Goal: Book appointment/travel/reservation

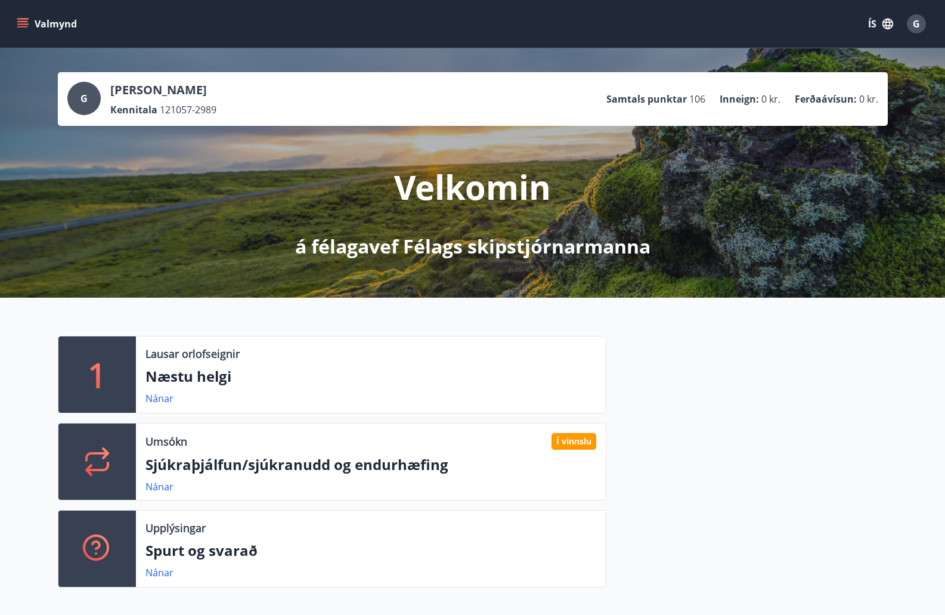
click at [21, 22] on icon "menu" at bounding box center [22, 21] width 11 height 1
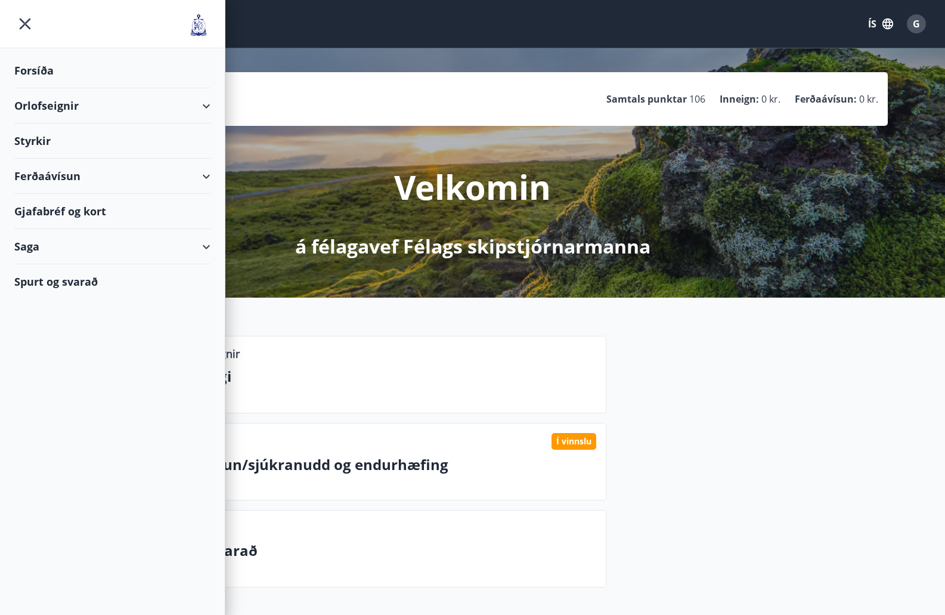
click at [54, 103] on div "Orlofseignir" at bounding box center [112, 105] width 196 height 35
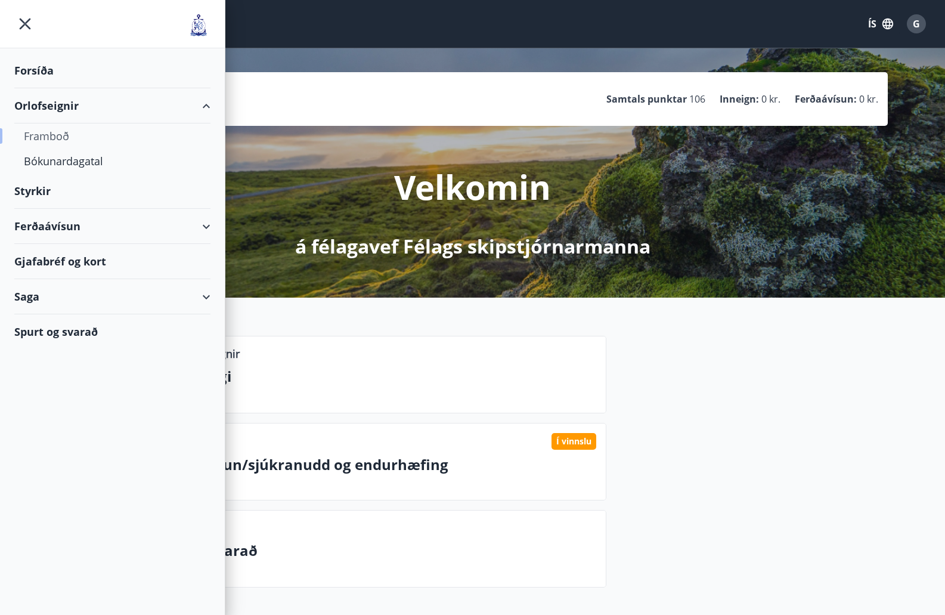
click at [51, 135] on div "Framboð" at bounding box center [112, 135] width 177 height 25
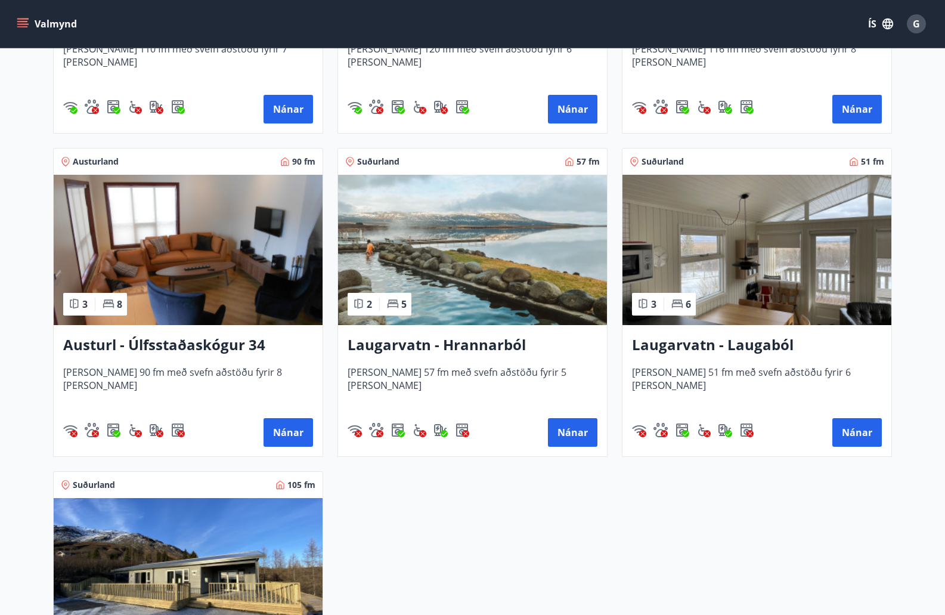
scroll to position [1789, 0]
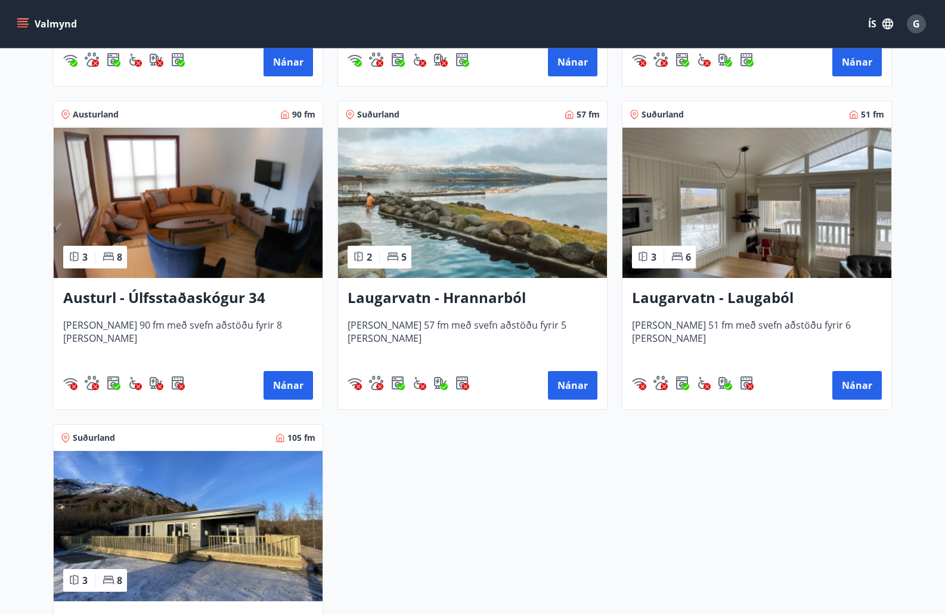
click at [703, 296] on h3 "Laugarvatn - Laugaból" at bounding box center [757, 297] width 250 height 21
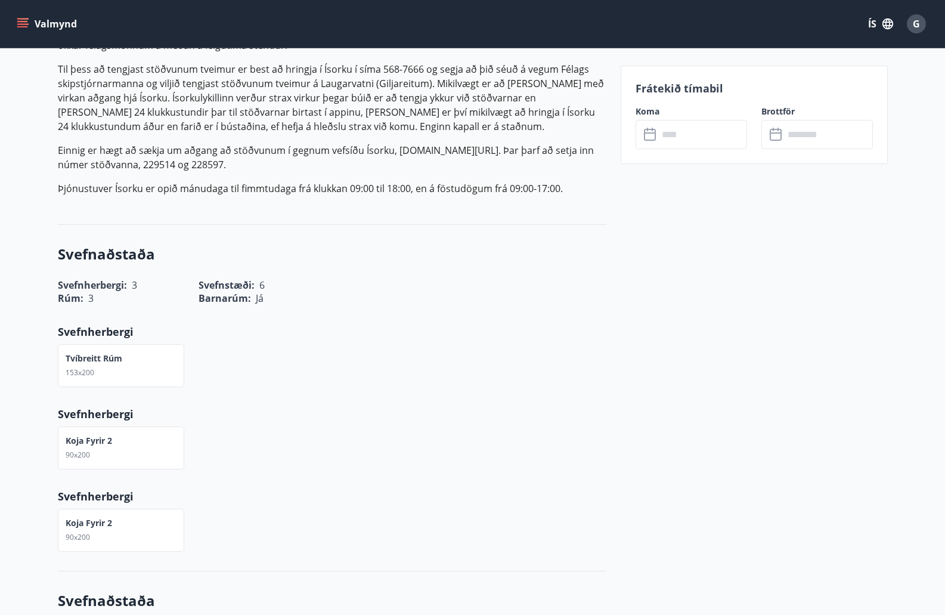
scroll to position [537, 0]
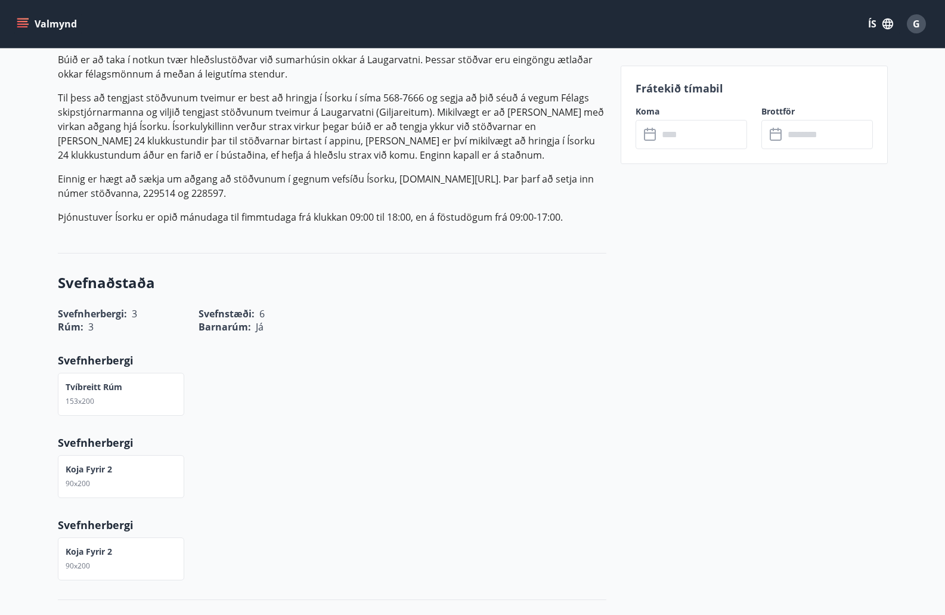
click at [652, 136] on icon at bounding box center [651, 135] width 14 height 14
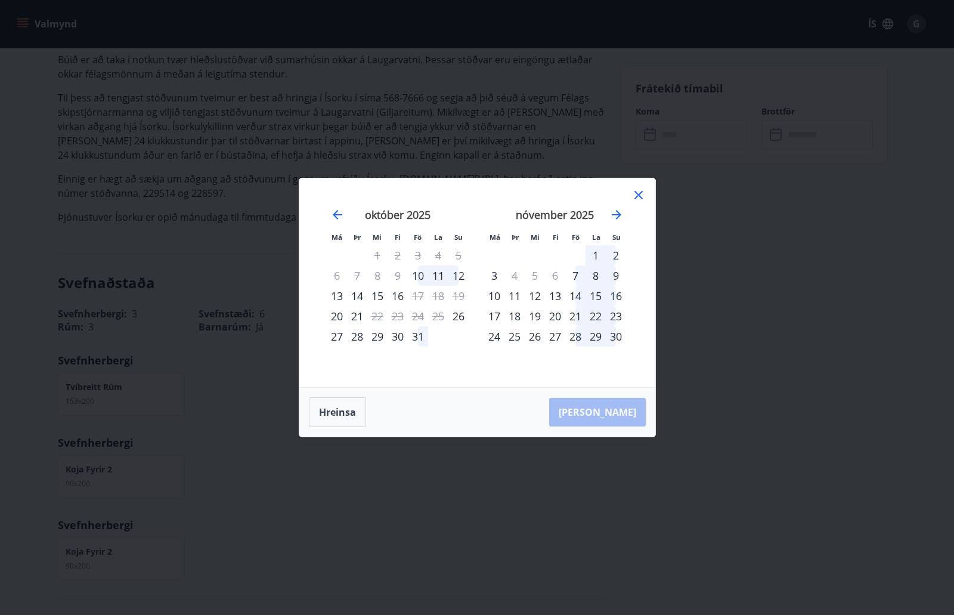
click at [338, 298] on div "13" at bounding box center [337, 296] width 20 height 20
click at [398, 298] on div "16" at bounding box center [398, 296] width 20 height 20
click at [338, 298] on div "13" at bounding box center [337, 296] width 20 height 20
click at [462, 278] on div "12" at bounding box center [458, 275] width 20 height 20
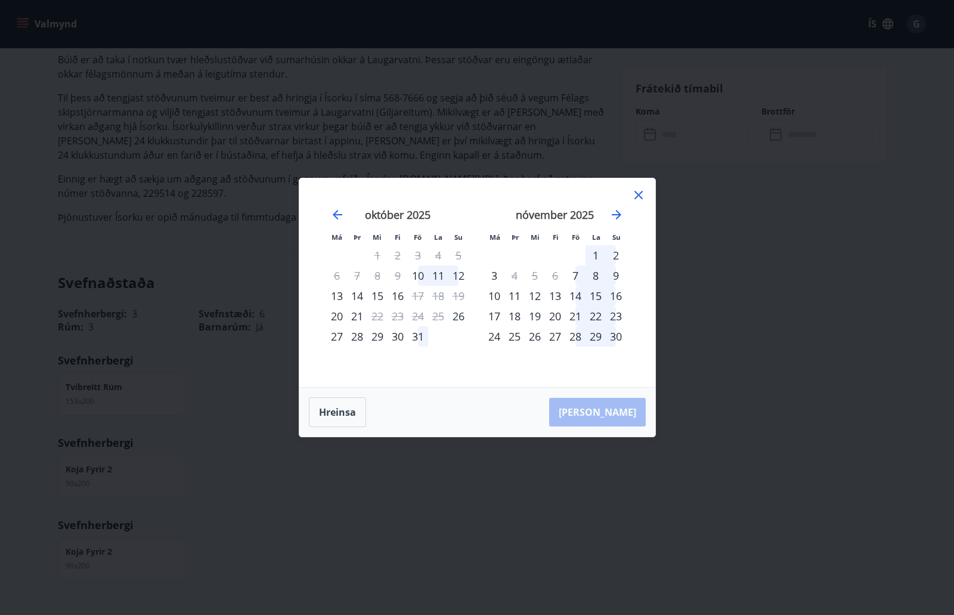
click at [638, 193] on icon at bounding box center [639, 195] width 14 height 14
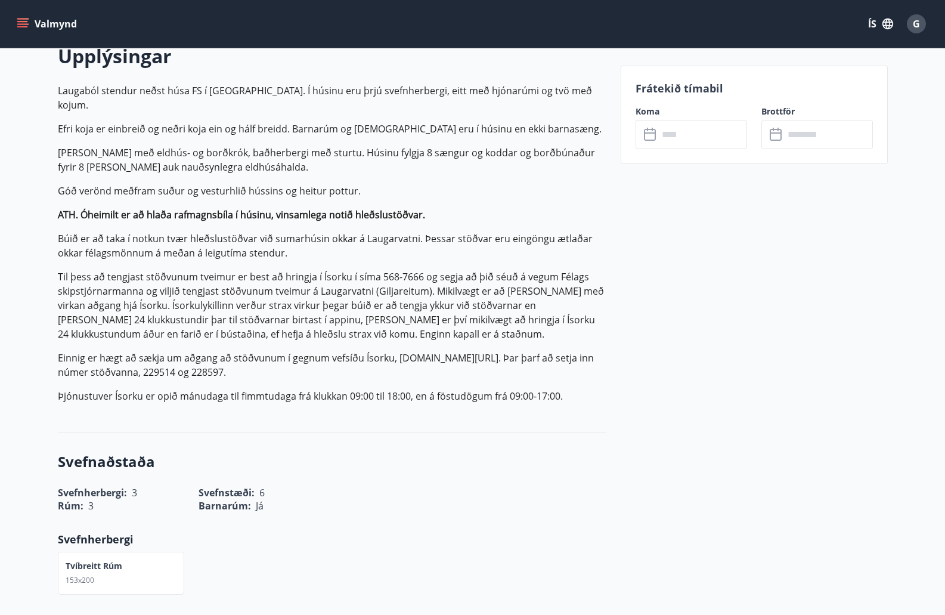
scroll to position [298, 0]
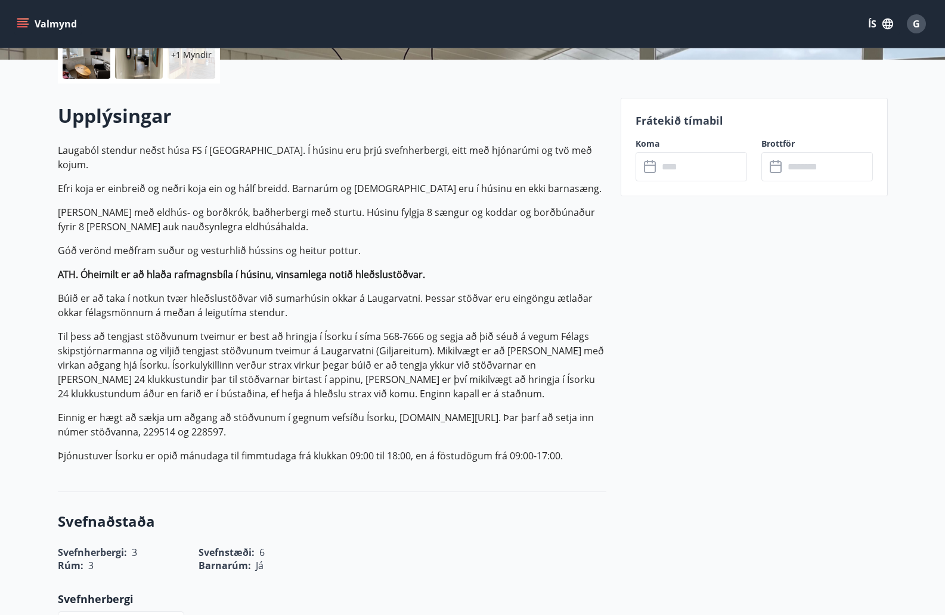
click at [649, 165] on icon at bounding box center [651, 167] width 14 height 14
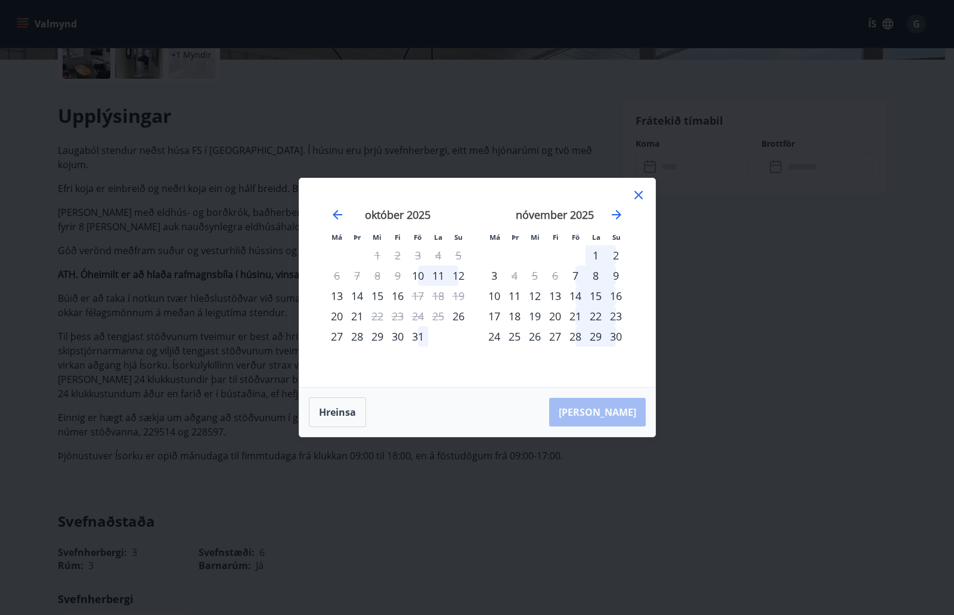
click at [339, 298] on div "13" at bounding box center [337, 296] width 20 height 20
click at [418, 296] on div "17" at bounding box center [418, 296] width 20 height 20
click at [419, 296] on div "17" at bounding box center [418, 296] width 20 height 20
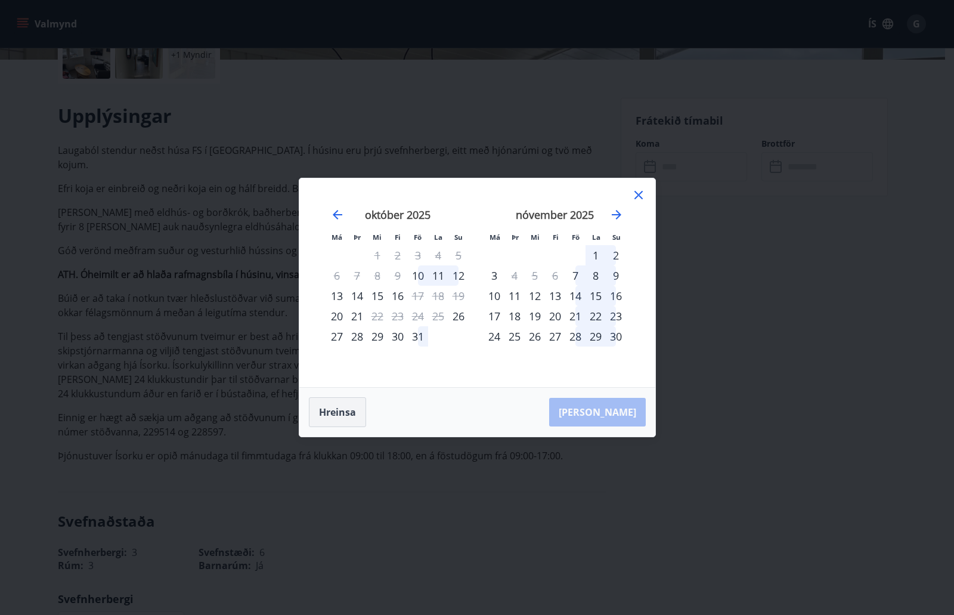
click at [342, 414] on button "Hreinsa" at bounding box center [337, 412] width 57 height 30
click at [460, 277] on div "12" at bounding box center [458, 275] width 20 height 20
click at [456, 354] on div "[DATE] 1 2 3 4 5 6 7 8 9 10 11 12 13 14 15 16 17 18 19 20 21 22 23 24 25 26 27 …" at bounding box center [397, 291] width 157 height 196
click at [336, 409] on button "Hreinsa" at bounding box center [337, 412] width 57 height 30
click at [338, 298] on span at bounding box center [337, 301] width 8 height 6
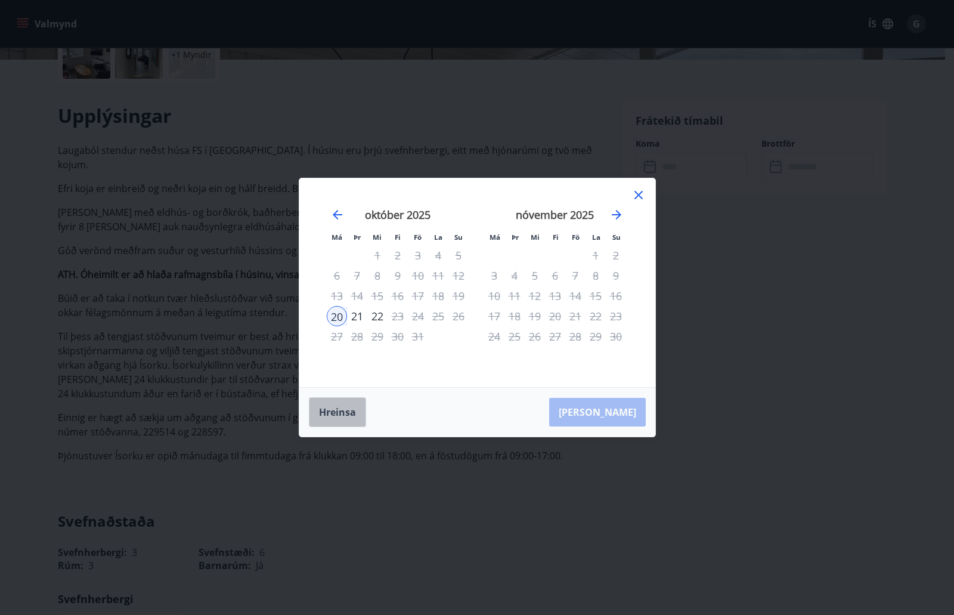
click at [343, 409] on button "Hreinsa" at bounding box center [337, 412] width 57 height 30
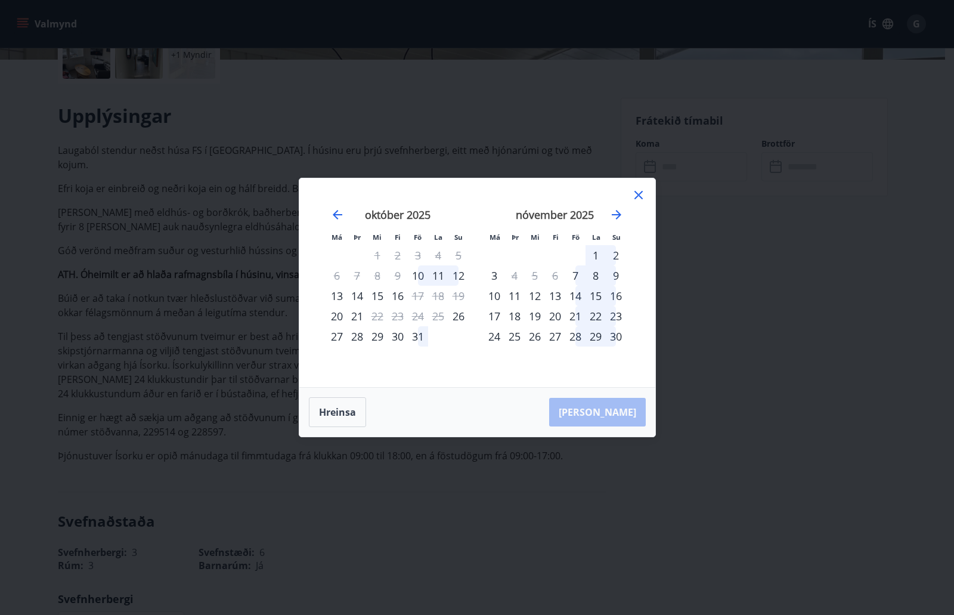
click at [341, 294] on div "13" at bounding box center [337, 296] width 20 height 20
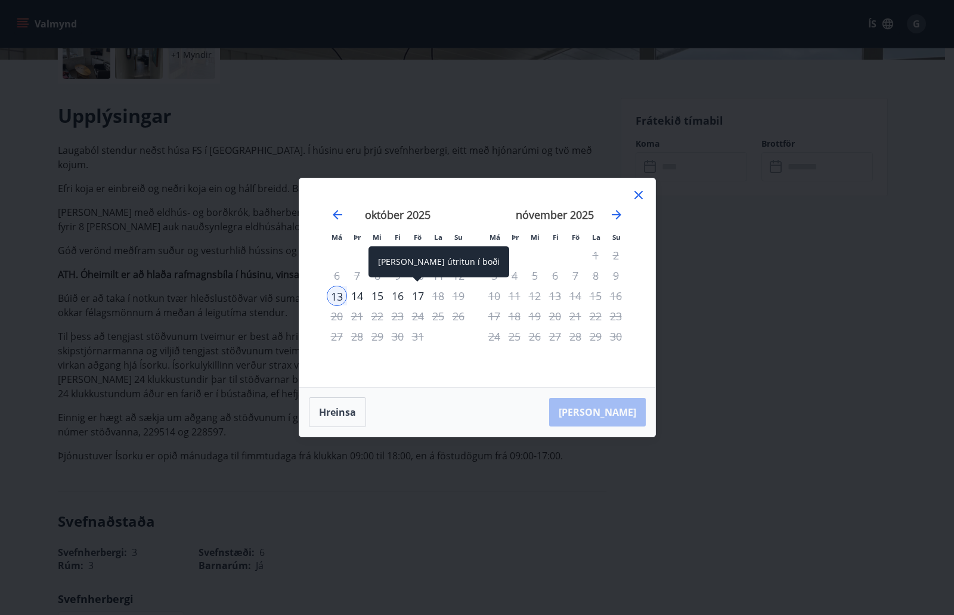
click at [417, 295] on div "17" at bounding box center [418, 296] width 20 height 20
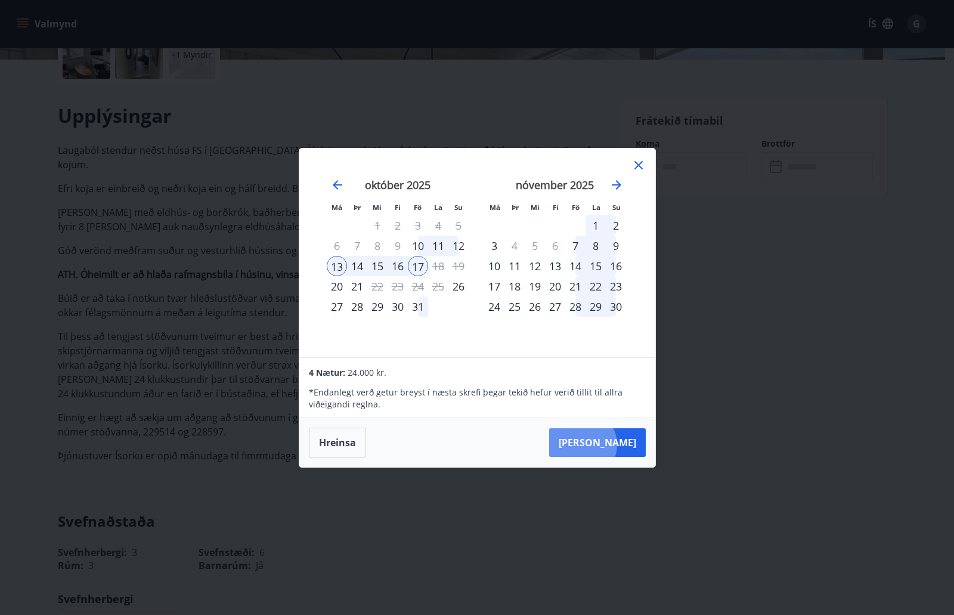
click at [618, 444] on button "[PERSON_NAME]" at bounding box center [597, 442] width 97 height 29
drag, startPoint x: 604, startPoint y: 446, endPoint x: 604, endPoint y: 429, distance: 16.7
click at [604, 438] on button "[PERSON_NAME]" at bounding box center [597, 442] width 97 height 29
click at [639, 165] on icon at bounding box center [639, 165] width 8 height 8
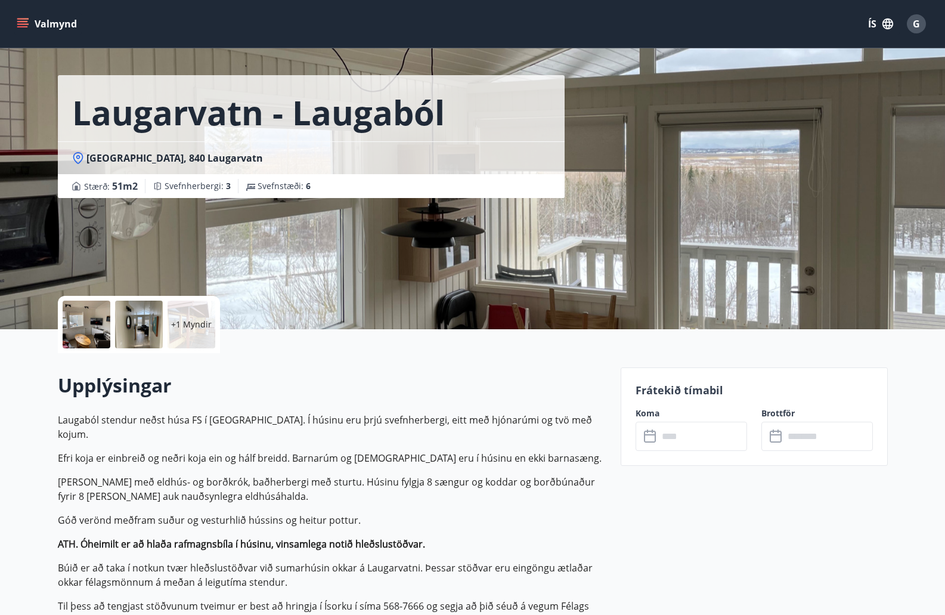
scroll to position [0, 0]
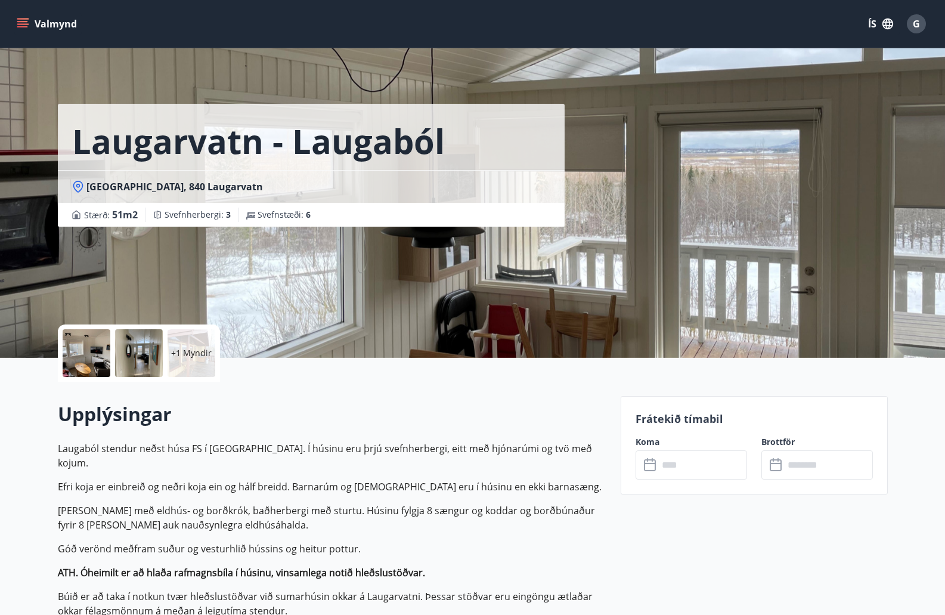
click at [26, 23] on icon "menu" at bounding box center [23, 24] width 12 height 12
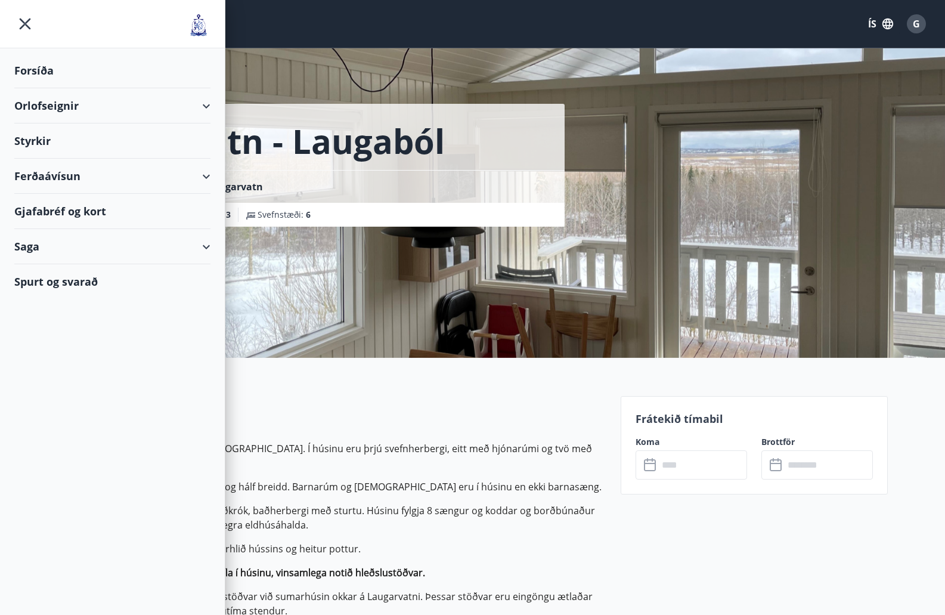
click at [40, 109] on div "Orlofseignir" at bounding box center [112, 105] width 196 height 35
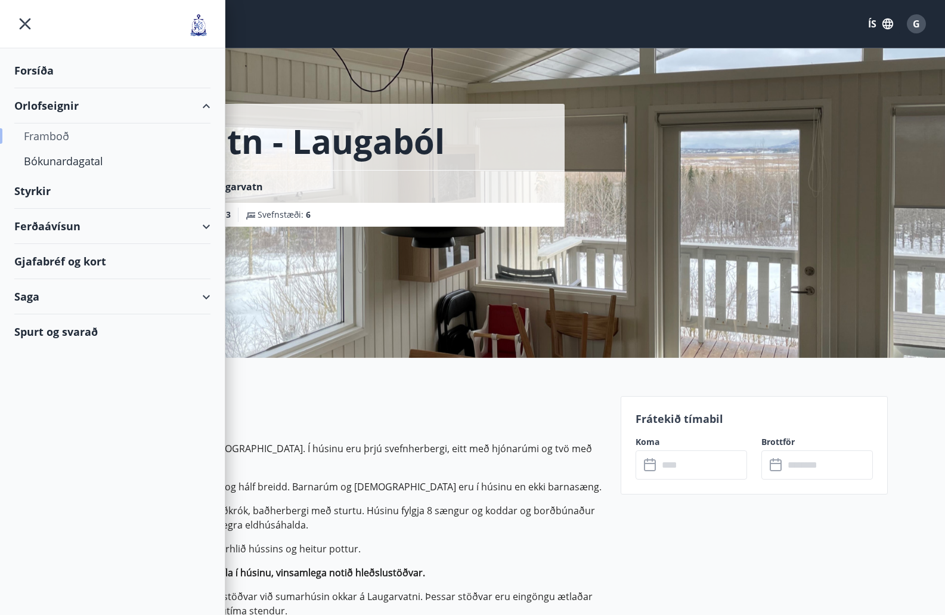
click at [41, 139] on div "Framboð" at bounding box center [112, 135] width 177 height 25
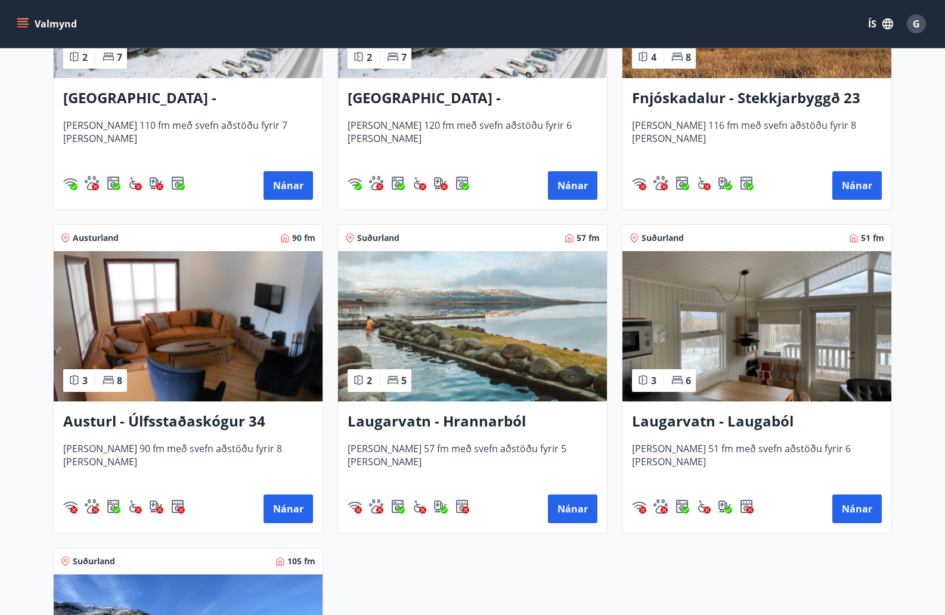
scroll to position [1670, 0]
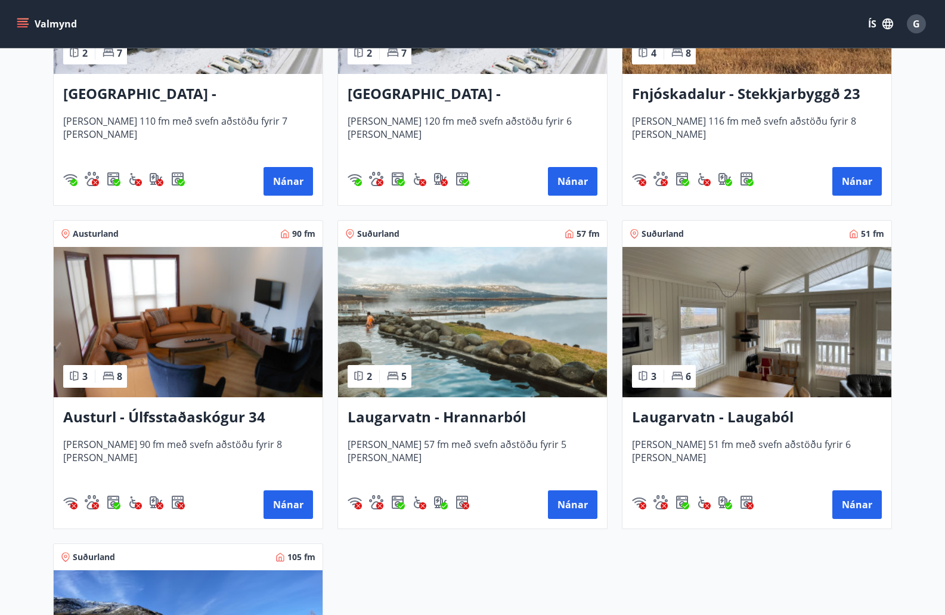
click at [416, 419] on h3 "Laugarvatn - Hrannarból" at bounding box center [473, 417] width 250 height 21
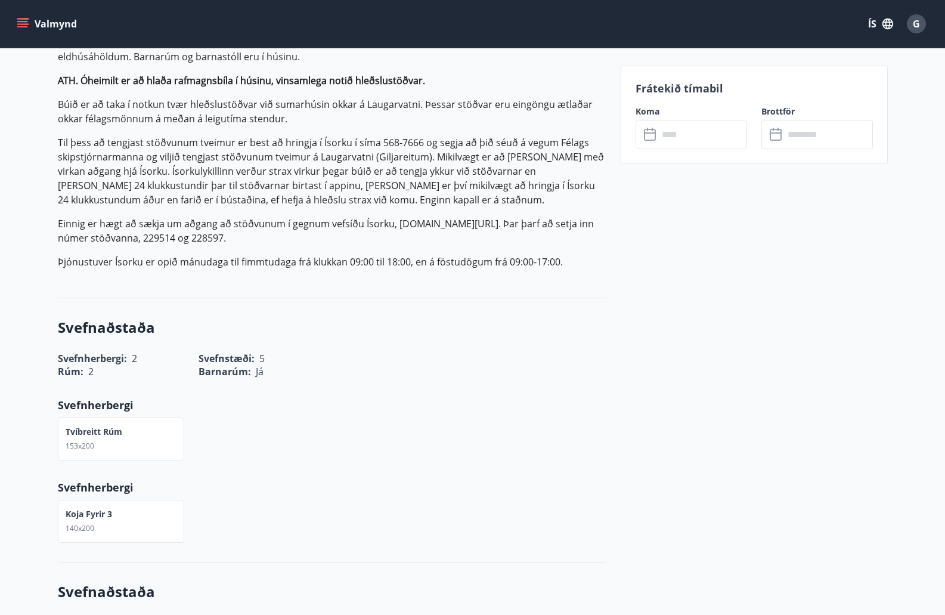
scroll to position [358, 0]
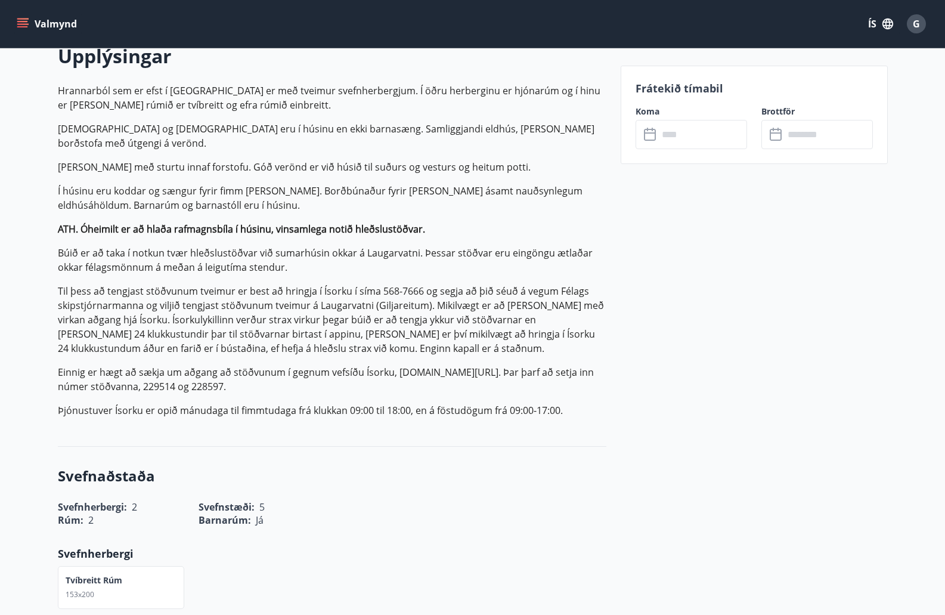
click at [652, 134] on icon at bounding box center [651, 135] width 14 height 14
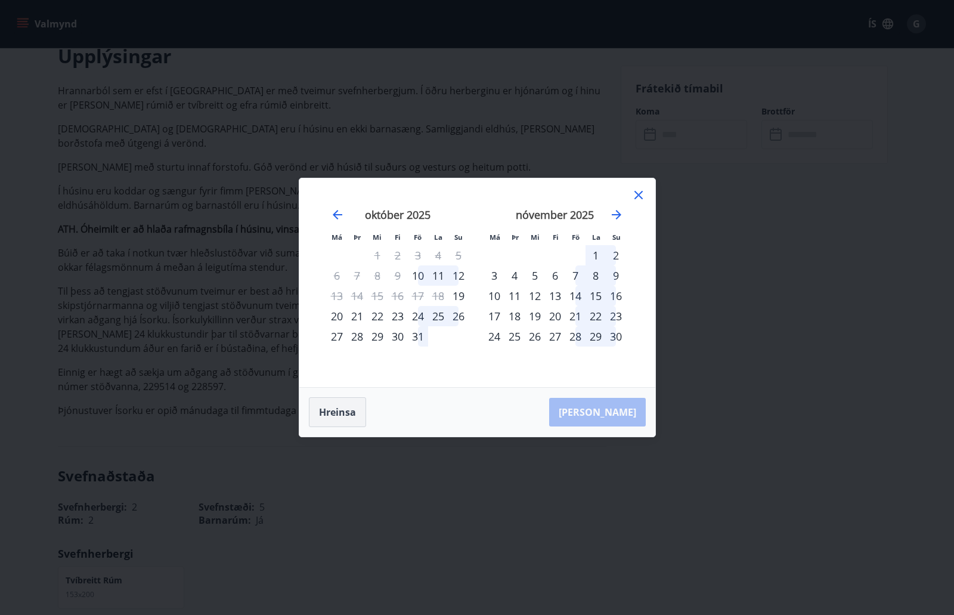
click at [336, 416] on button "Hreinsa" at bounding box center [337, 412] width 57 height 30
click at [336, 412] on button "Hreinsa" at bounding box center [337, 412] width 57 height 30
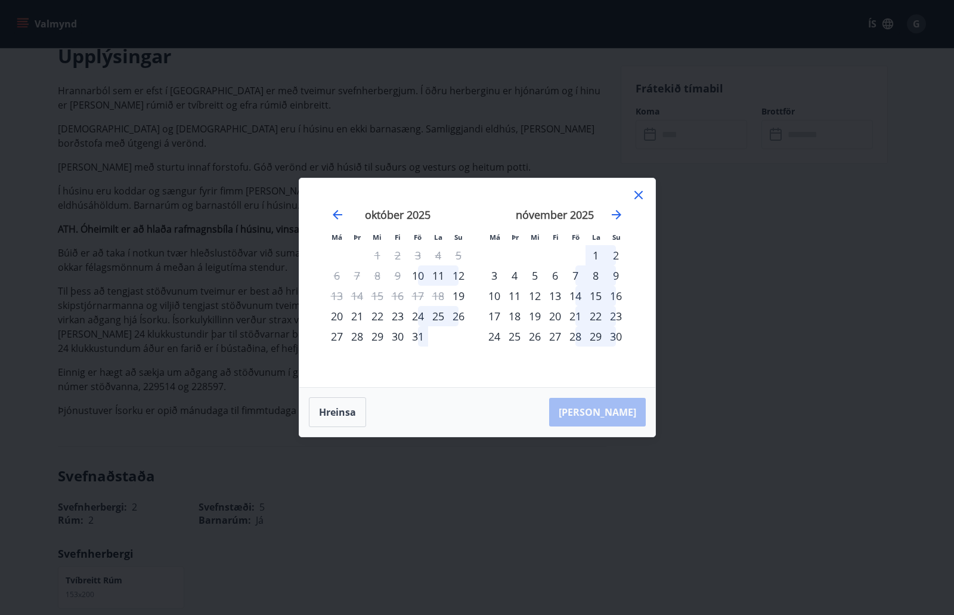
click at [637, 196] on icon at bounding box center [639, 195] width 14 height 14
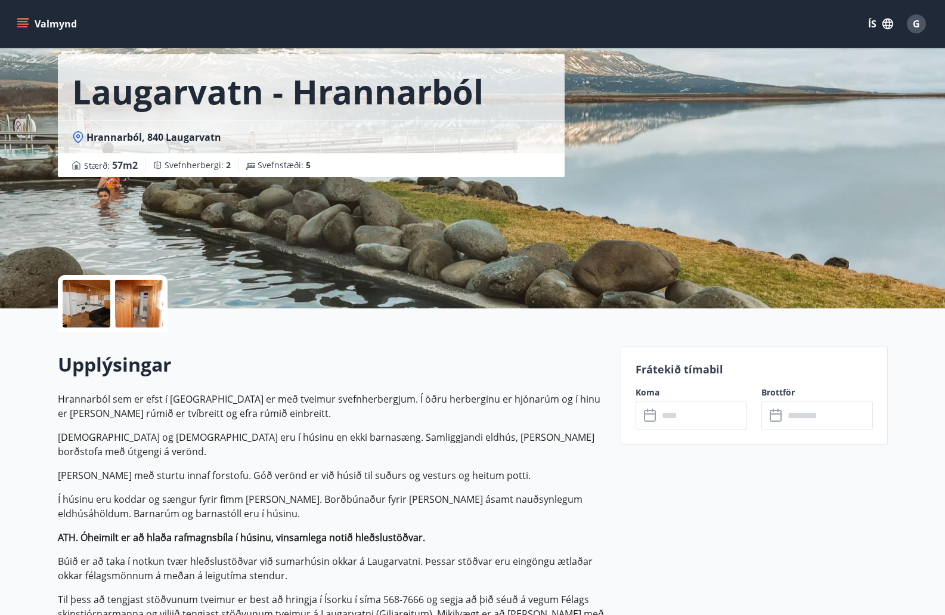
scroll to position [0, 0]
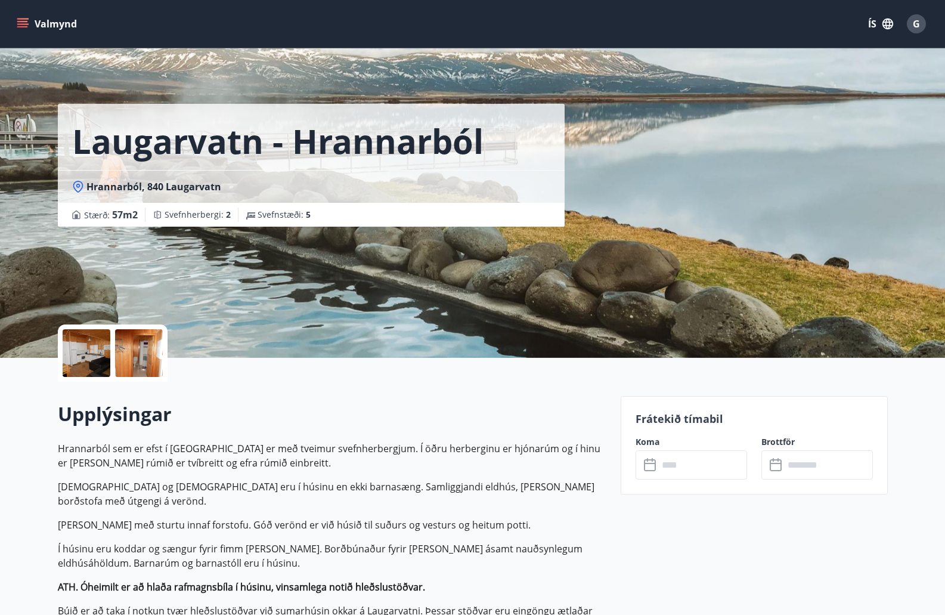
click at [22, 22] on icon "menu" at bounding box center [23, 24] width 12 height 12
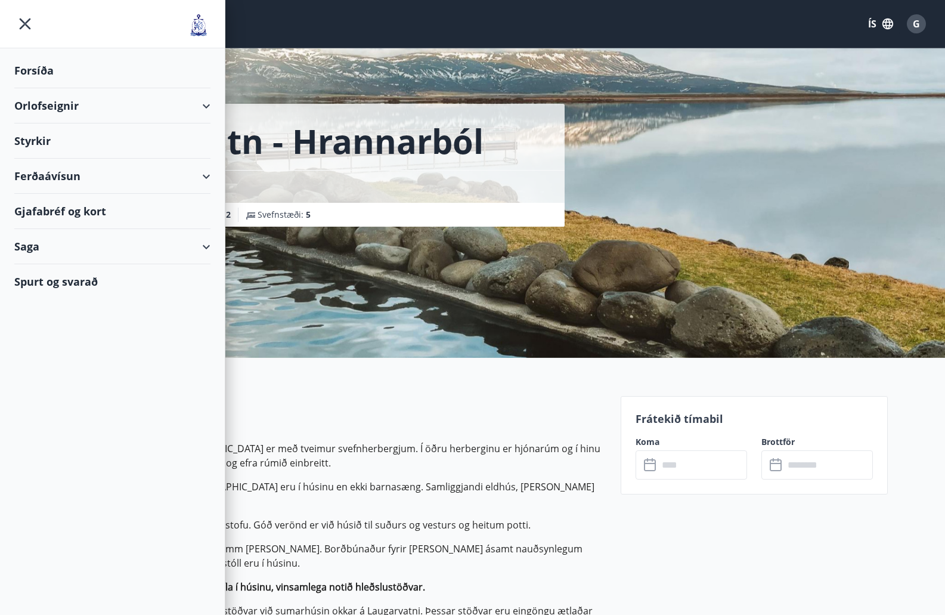
click at [201, 248] on div "Saga" at bounding box center [112, 246] width 196 height 35
click at [42, 304] on div "Bókanir" at bounding box center [112, 301] width 177 height 25
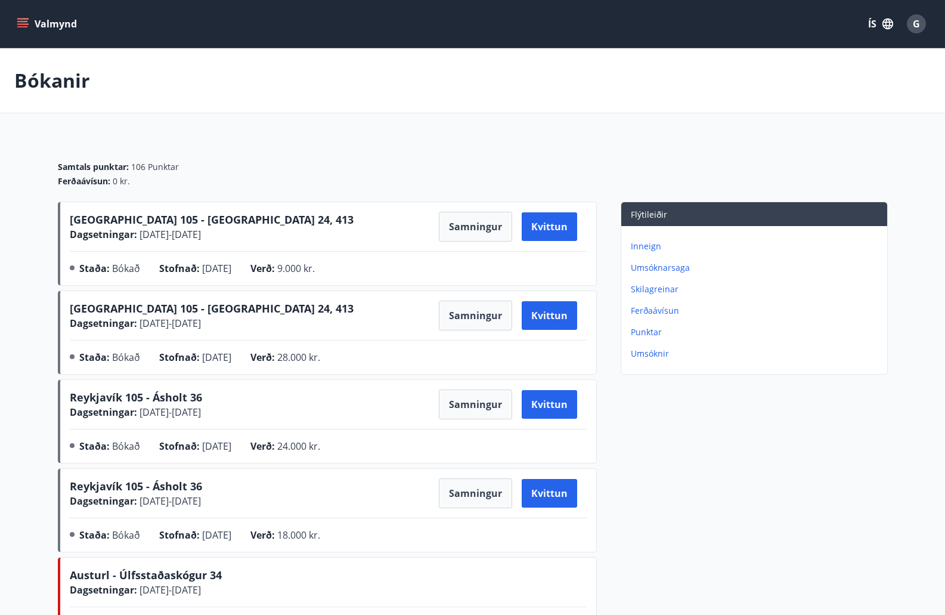
click at [648, 246] on p "Inneign" at bounding box center [757, 246] width 252 height 12
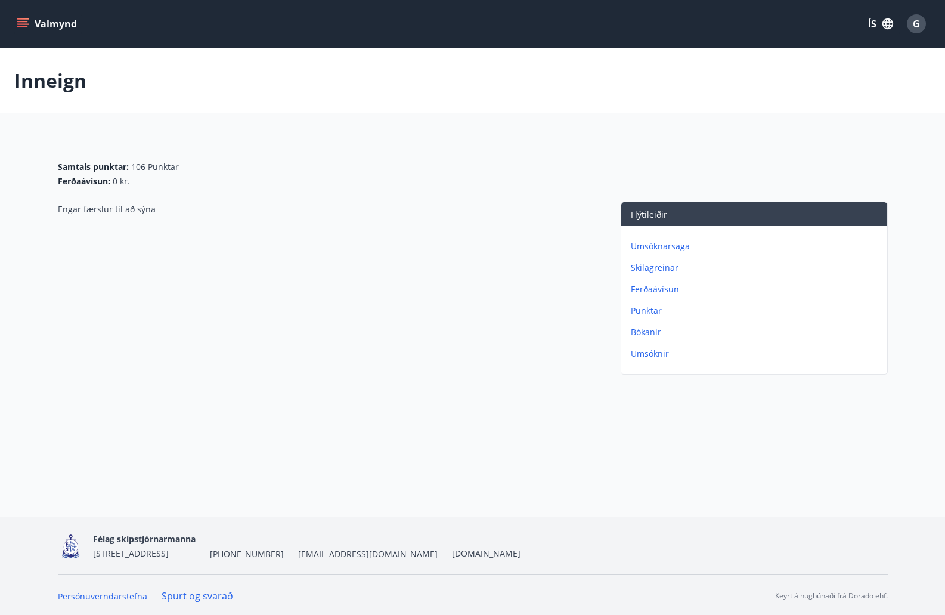
click at [651, 268] on p "Skilagreinar" at bounding box center [757, 268] width 252 height 12
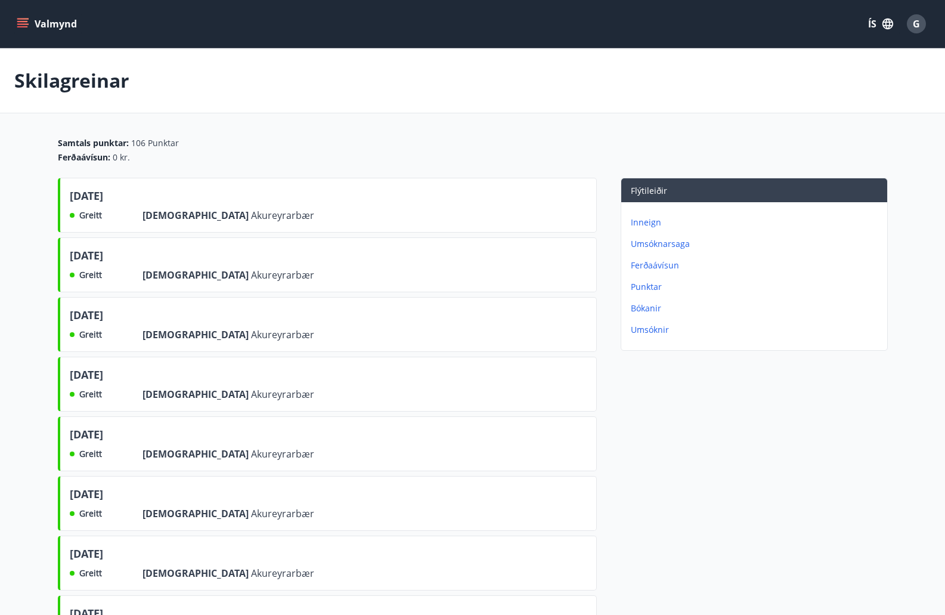
click at [646, 311] on p "Bókanir" at bounding box center [757, 308] width 252 height 12
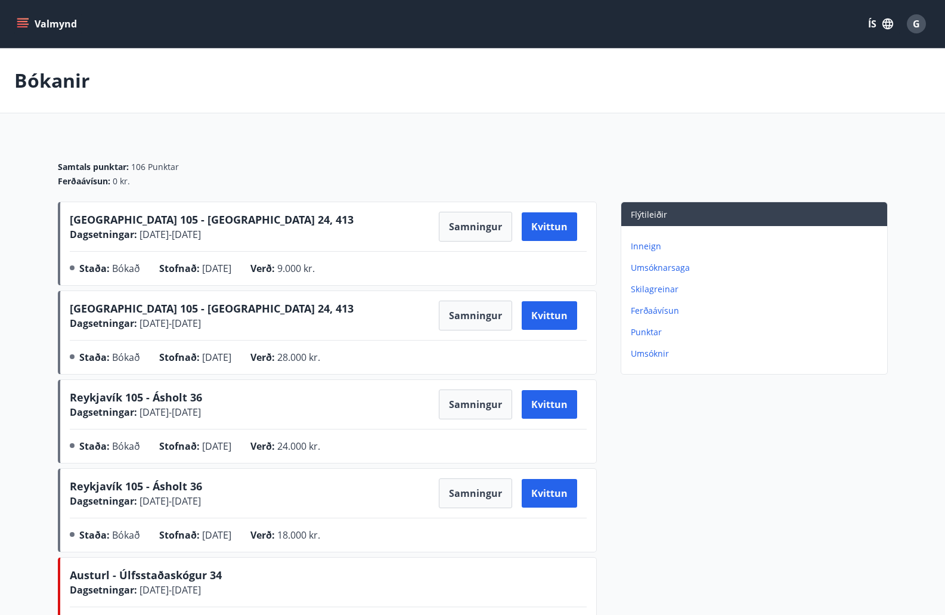
click at [916, 26] on span "G" at bounding box center [916, 23] width 7 height 13
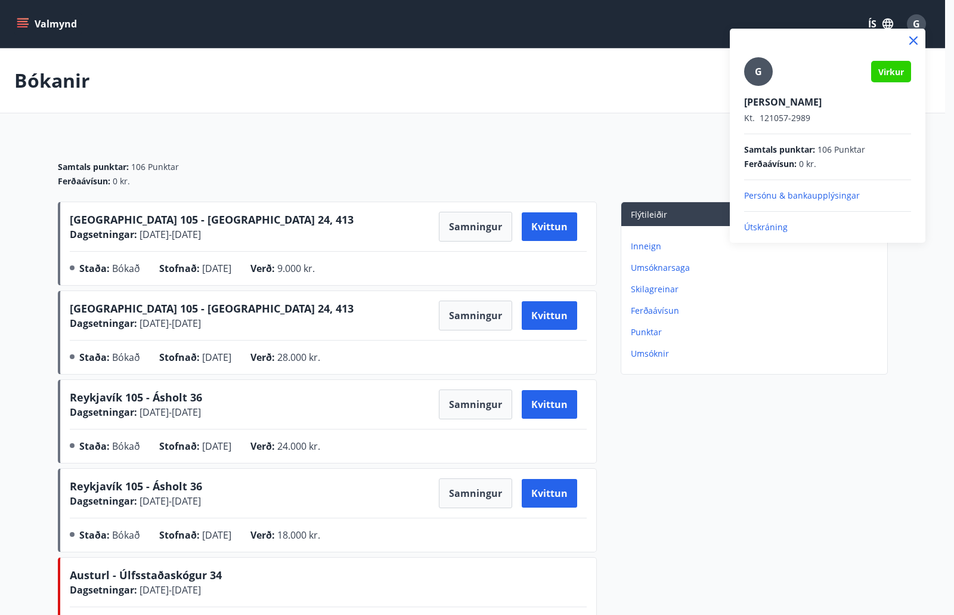
click at [766, 225] on p "Útskráning" at bounding box center [827, 227] width 167 height 12
